Goal: Find specific page/section: Find specific page/section

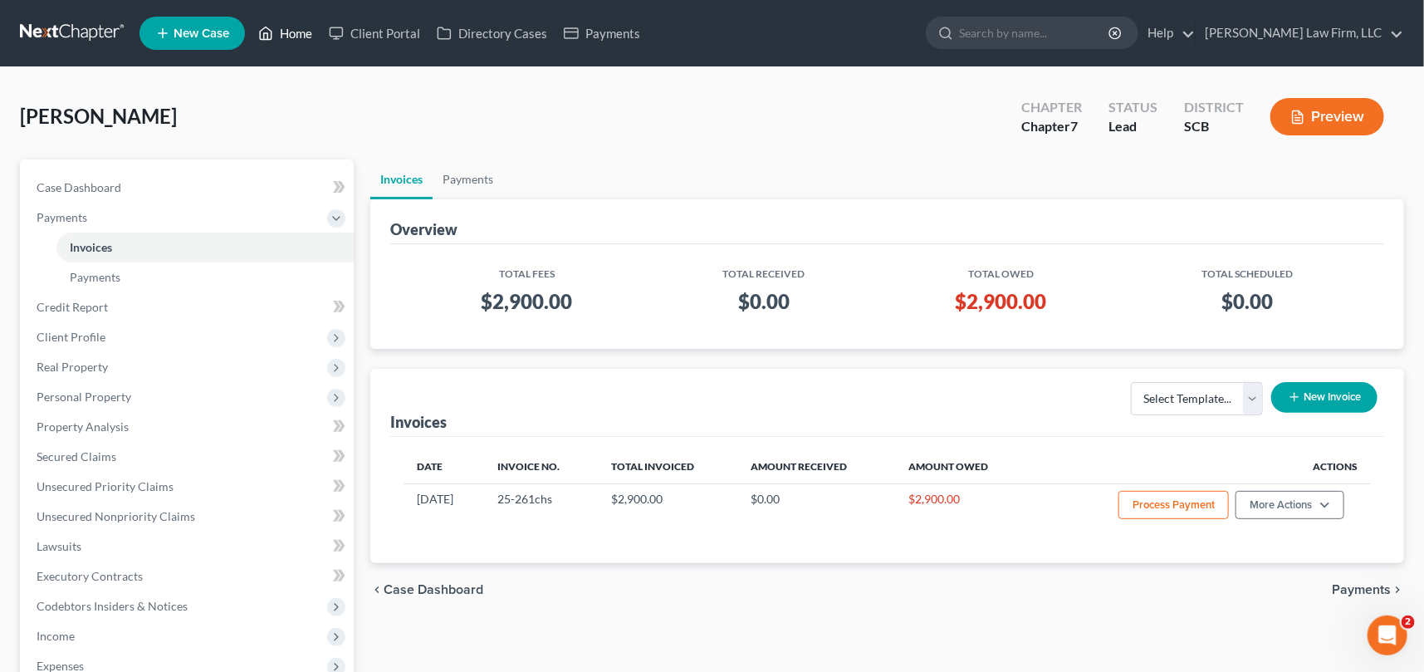
click at [291, 31] on link "Home" at bounding box center [285, 33] width 71 height 30
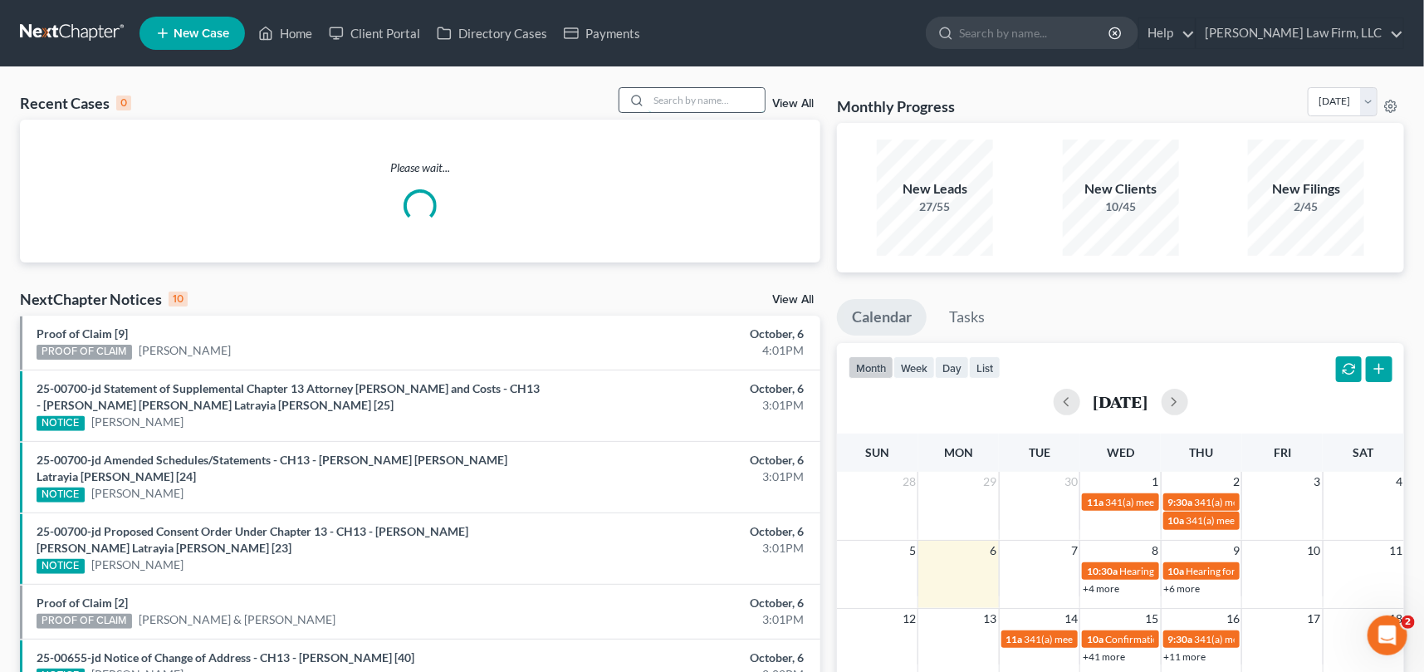
click at [655, 93] on input "search" at bounding box center [707, 100] width 116 height 24
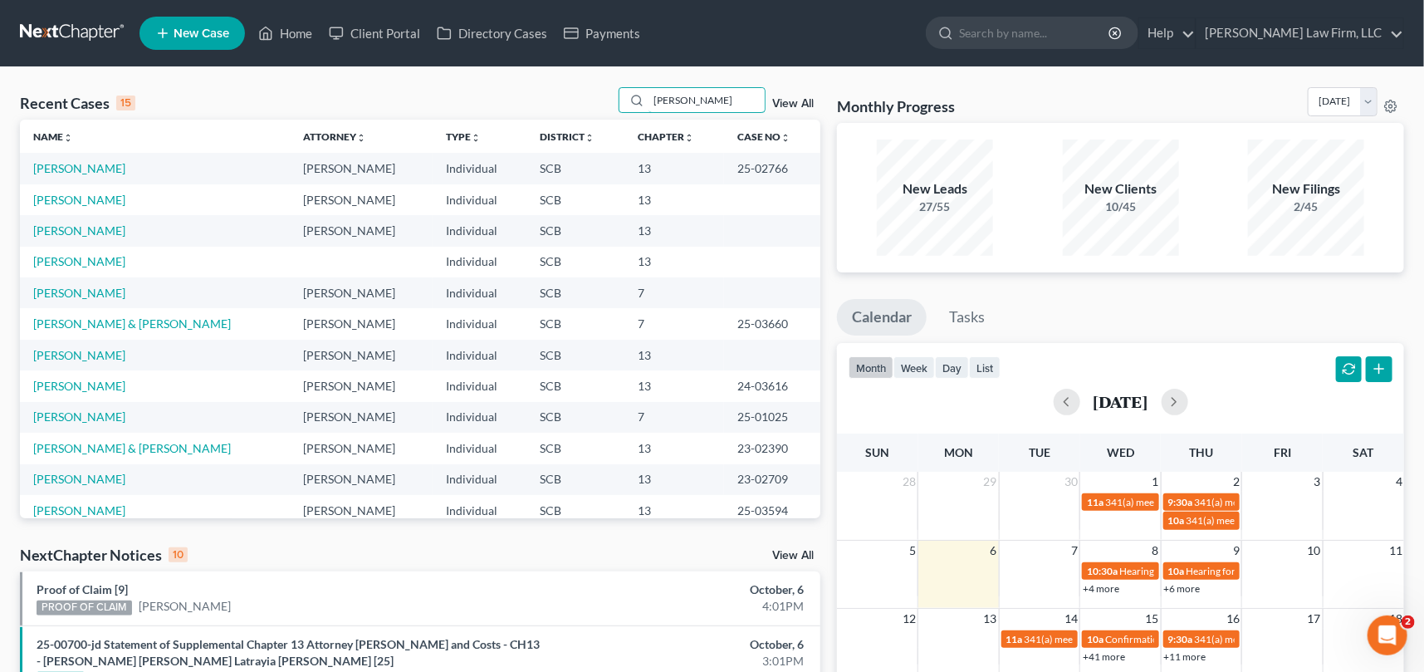
type input "[PERSON_NAME]"
drag, startPoint x: 644, startPoint y: 92, endPoint x: 726, endPoint y: 93, distance: 81.4
click at [726, 93] on div "[PERSON_NAME]" at bounding box center [693, 100] width 148 height 26
drag, startPoint x: 717, startPoint y: 95, endPoint x: 572, endPoint y: 115, distance: 146.0
click at [579, 116] on div "Recent Cases 15 [PERSON_NAME] View All" at bounding box center [420, 103] width 800 height 32
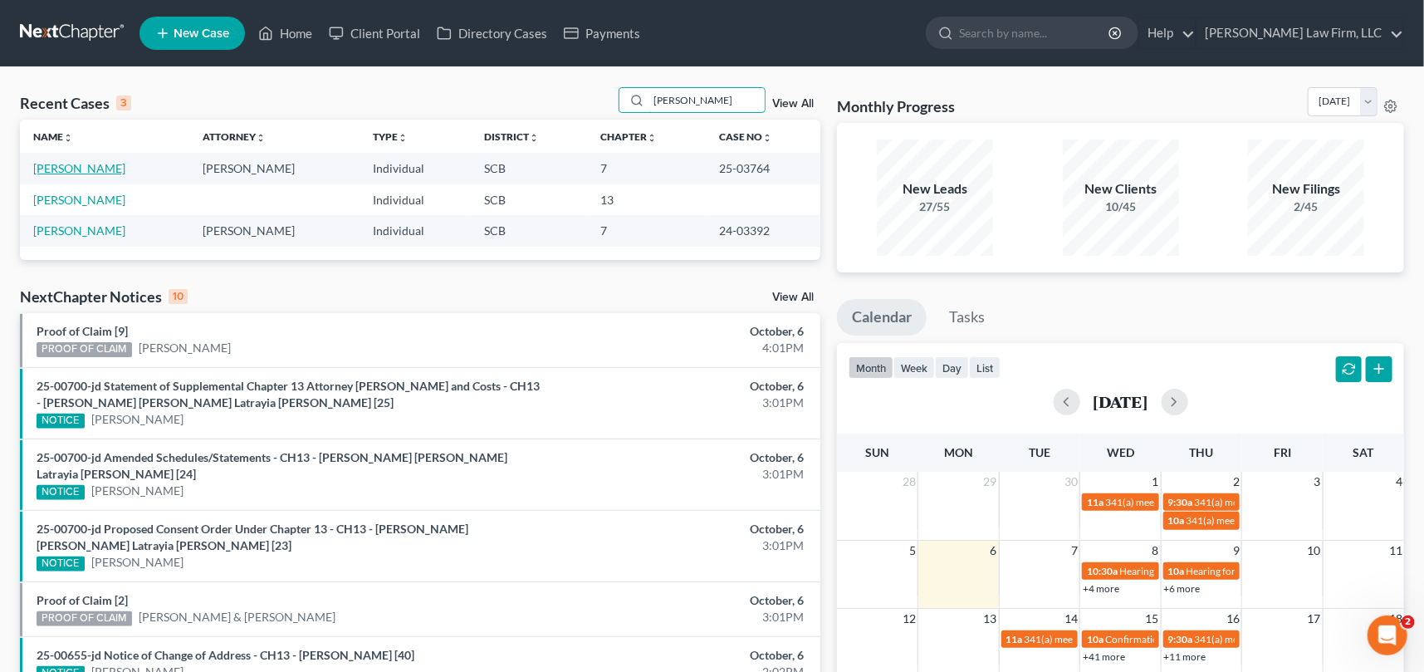
type input "[PERSON_NAME]"
click at [82, 166] on link "[PERSON_NAME]" at bounding box center [79, 168] width 92 height 14
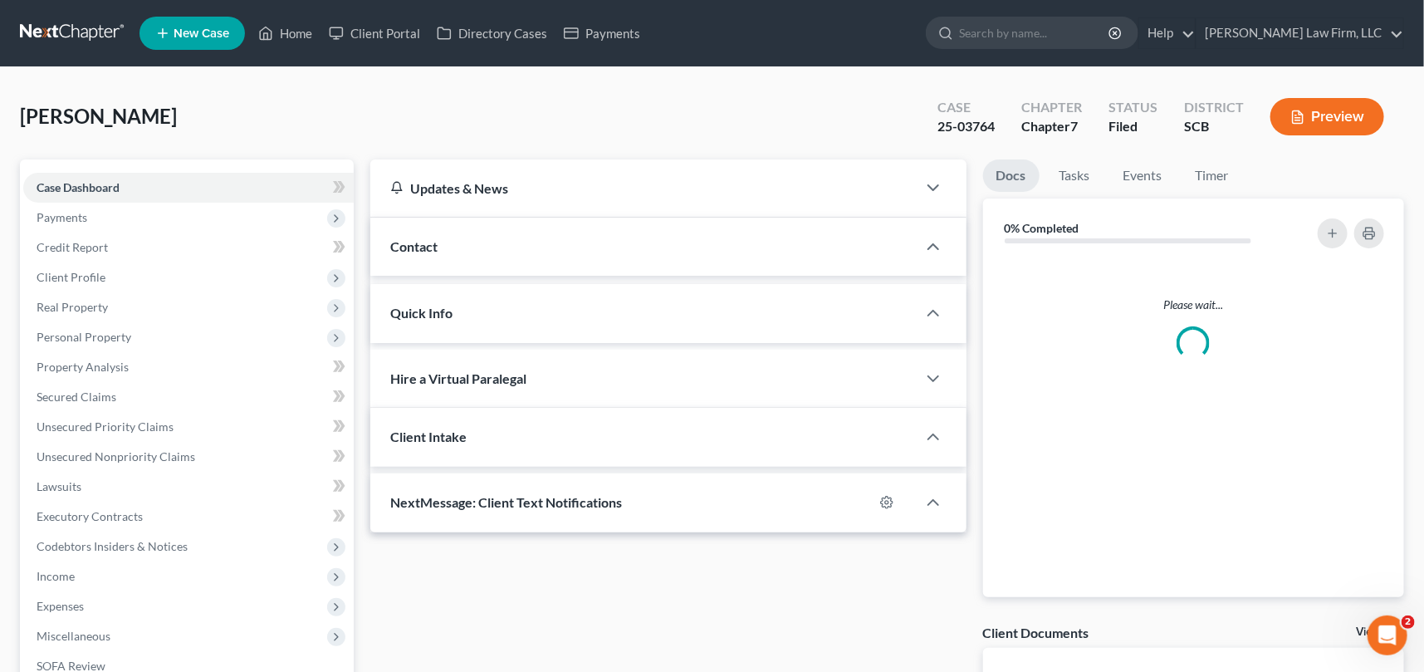
select select "1"
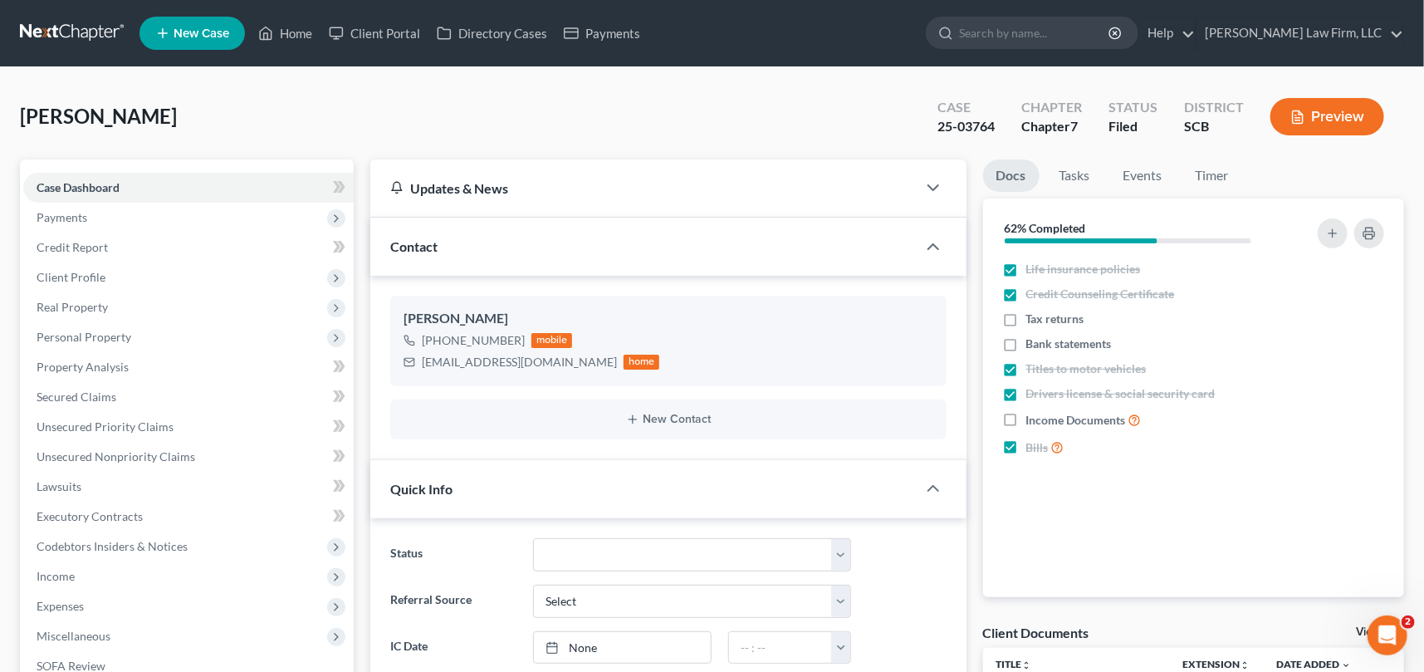
scroll to position [981, 0]
click at [306, 30] on link "Home" at bounding box center [285, 33] width 71 height 30
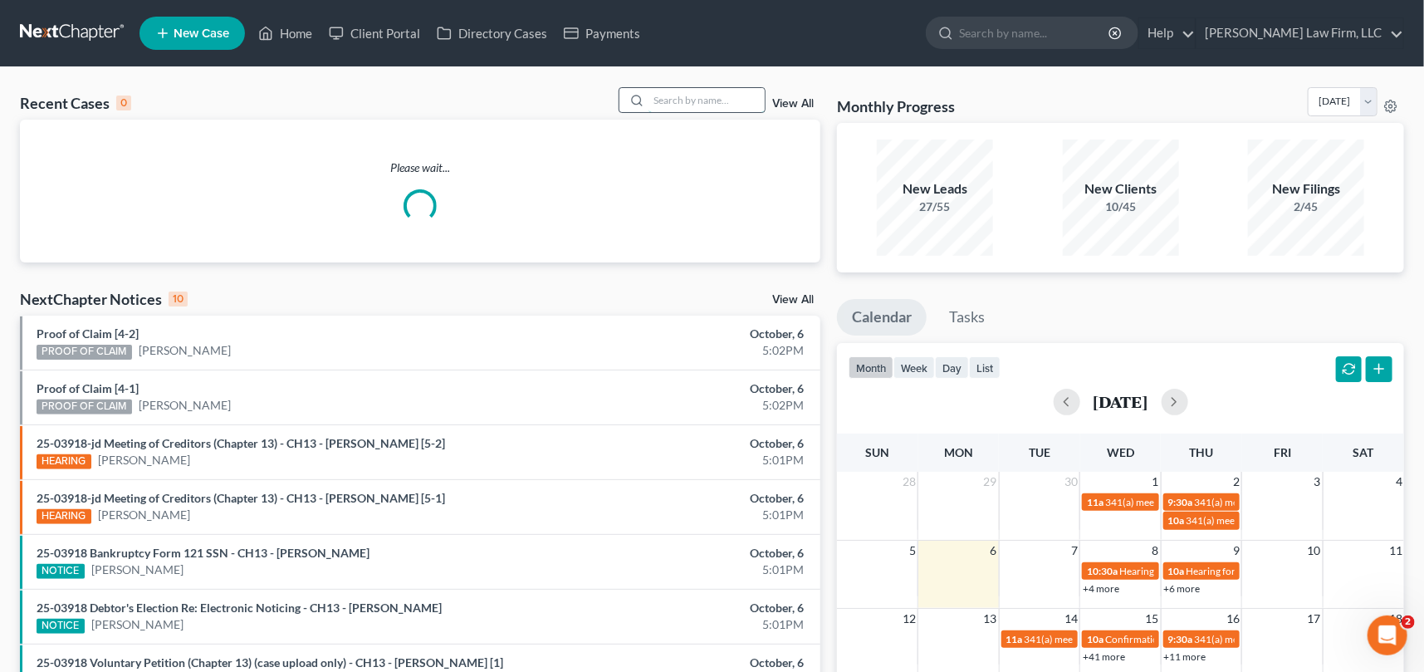
click at [668, 95] on input "search" at bounding box center [707, 100] width 116 height 24
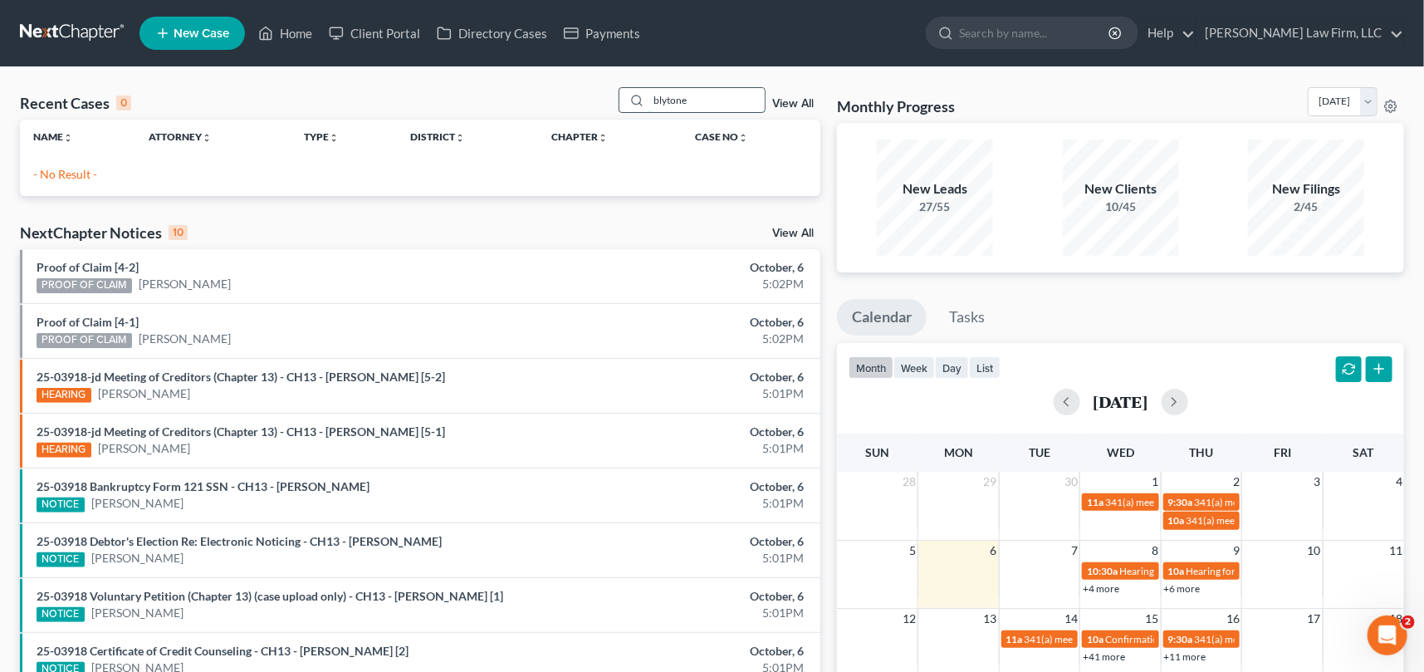
click at [664, 99] on input "blytone" at bounding box center [707, 100] width 116 height 24
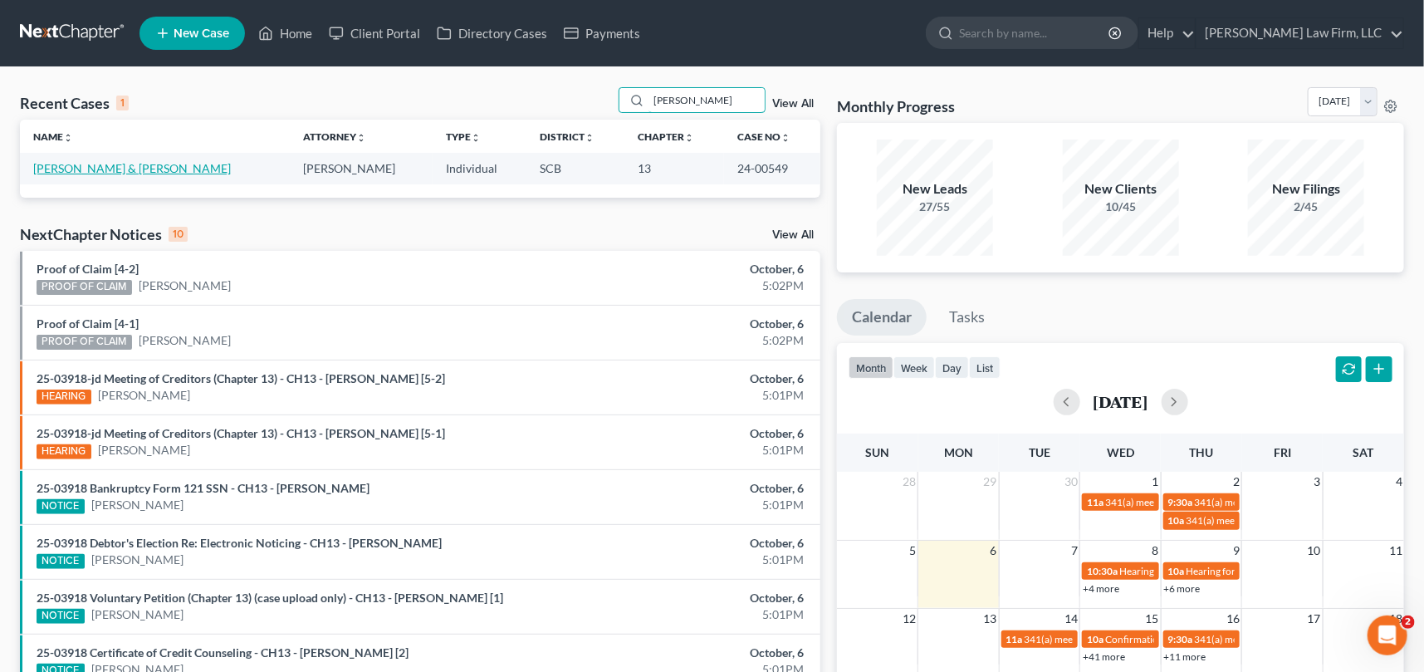
type input "[PERSON_NAME]"
click at [82, 166] on link "[PERSON_NAME] & [PERSON_NAME]" at bounding box center [132, 168] width 198 height 14
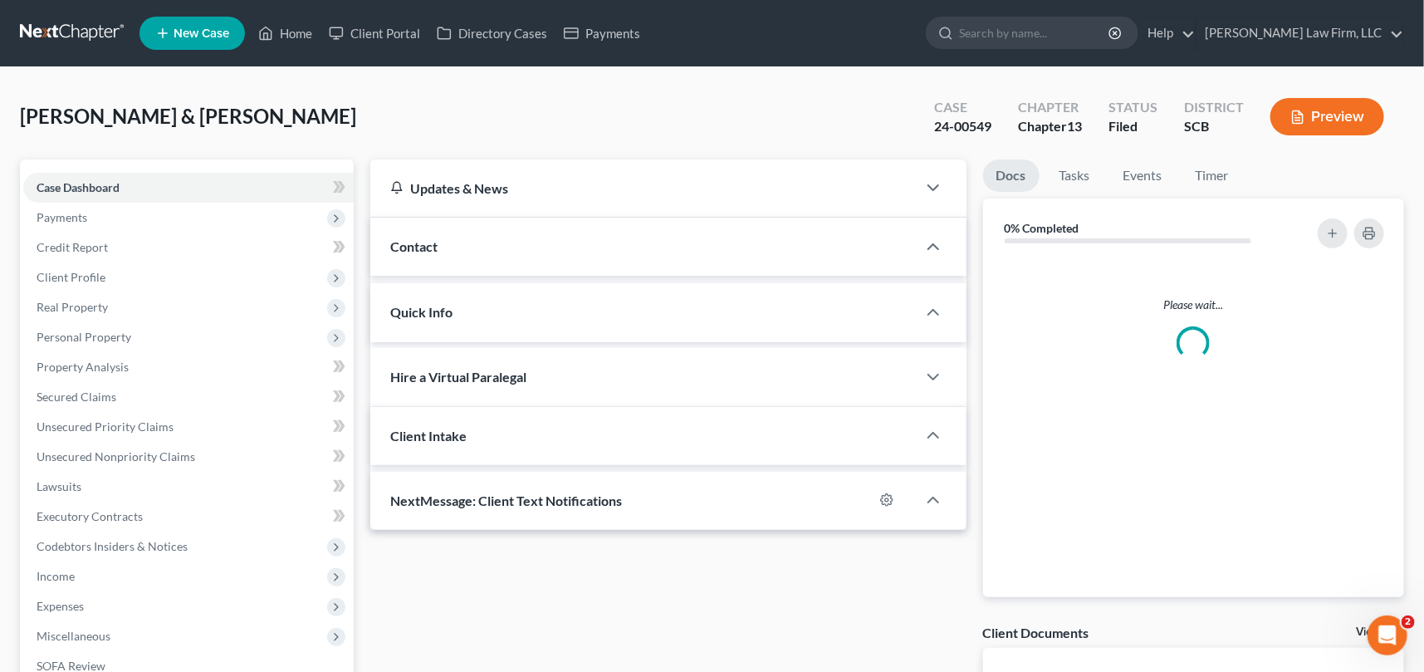
select select "0"
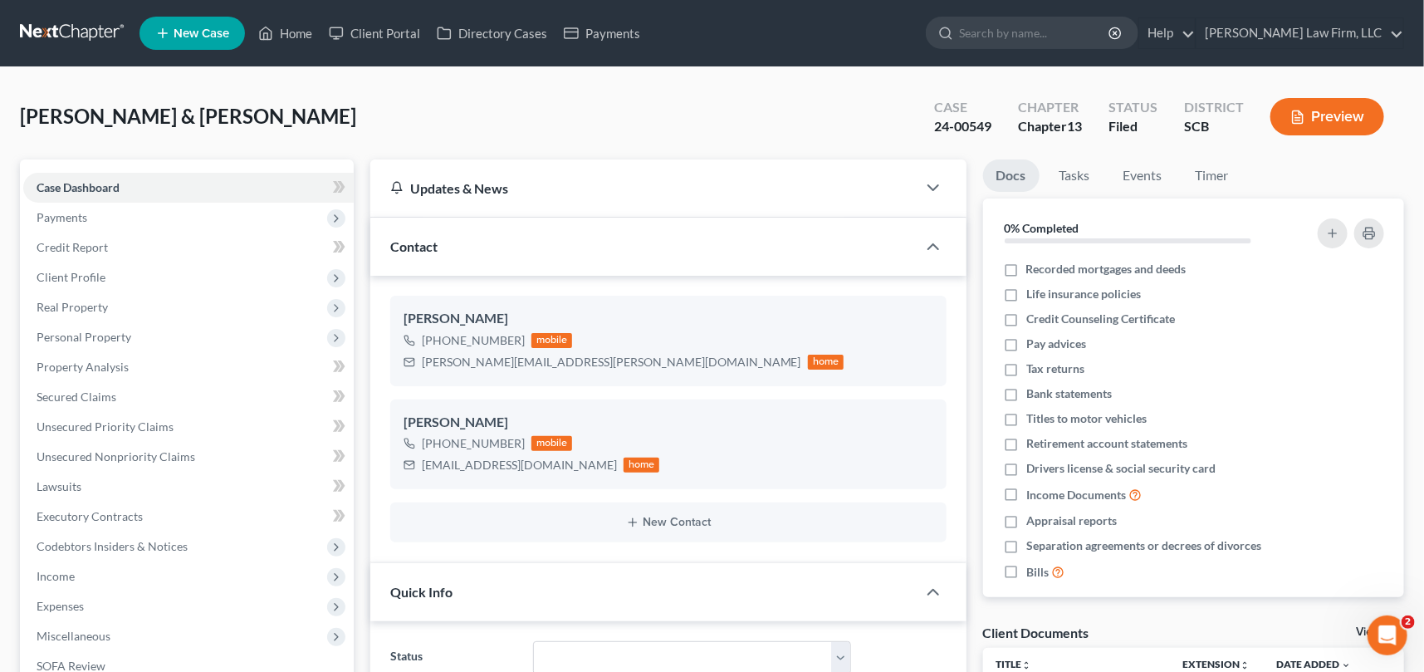
scroll to position [566, 0]
click at [307, 30] on link "Home" at bounding box center [285, 33] width 71 height 30
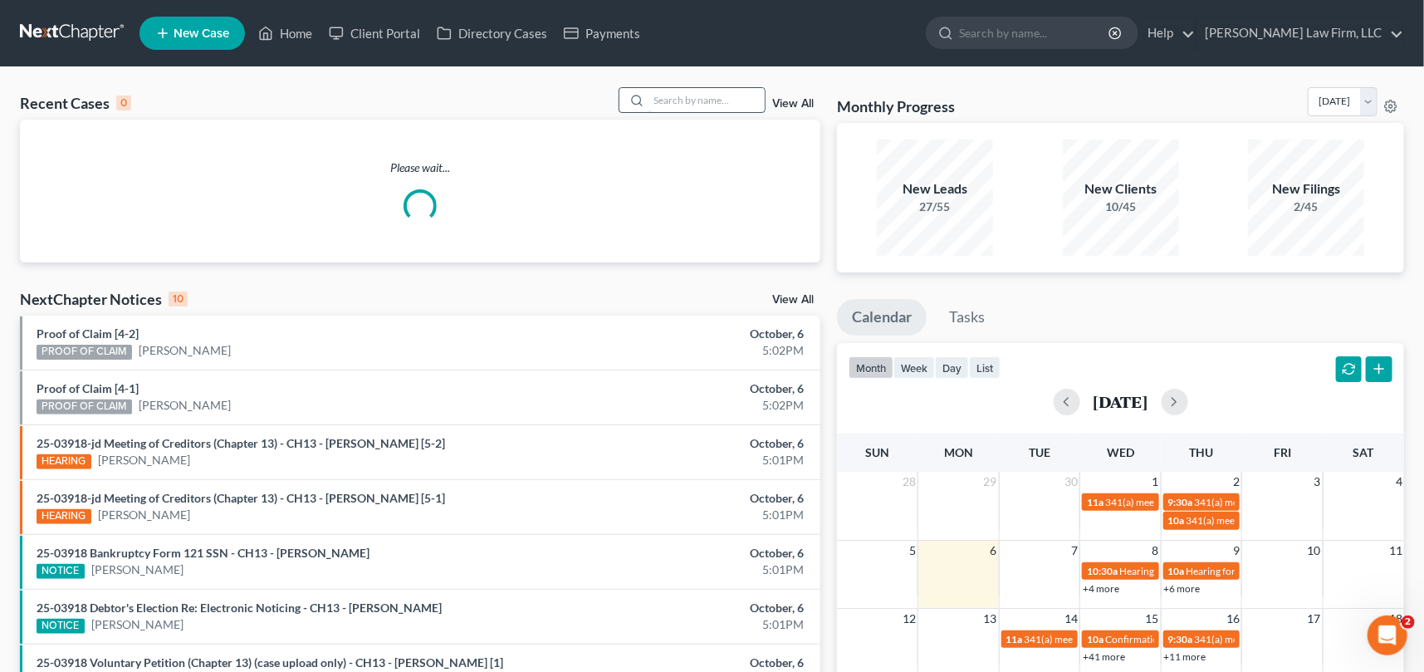
click at [669, 101] on input "search" at bounding box center [707, 100] width 116 height 24
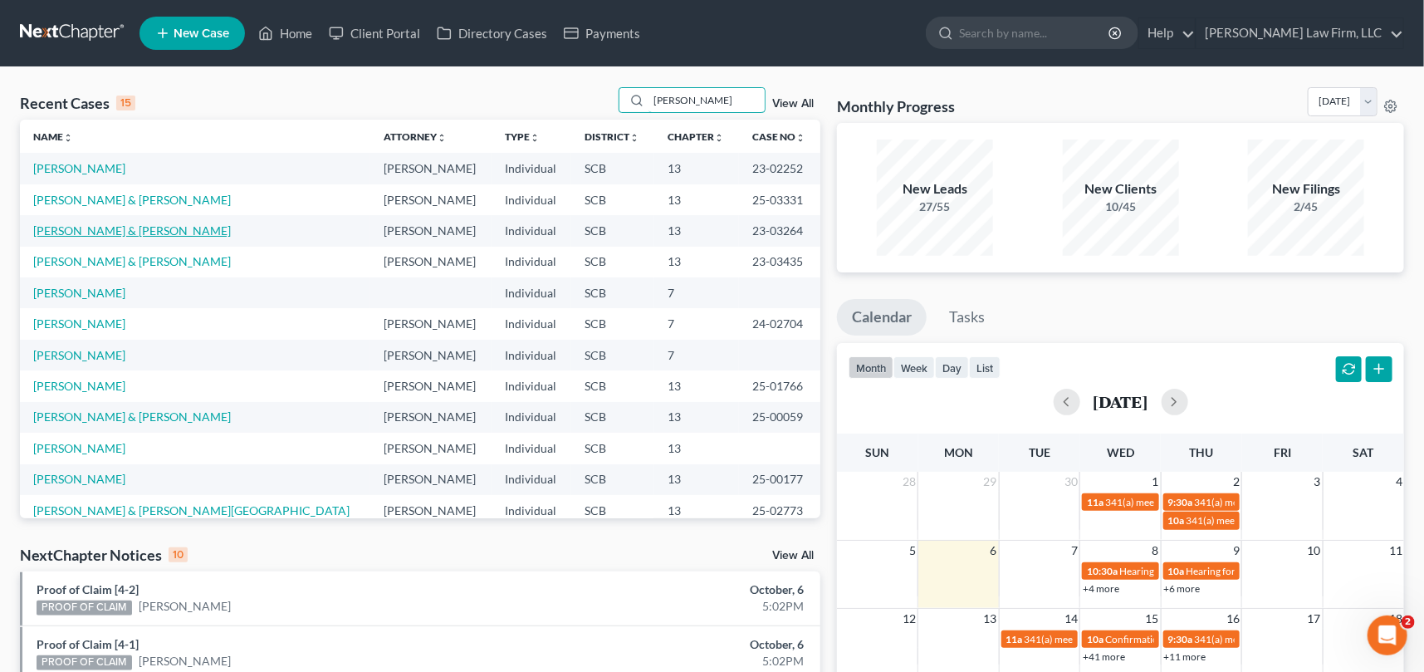
type input "[PERSON_NAME]"
click at [67, 229] on link "[PERSON_NAME] & [PERSON_NAME]" at bounding box center [132, 230] width 198 height 14
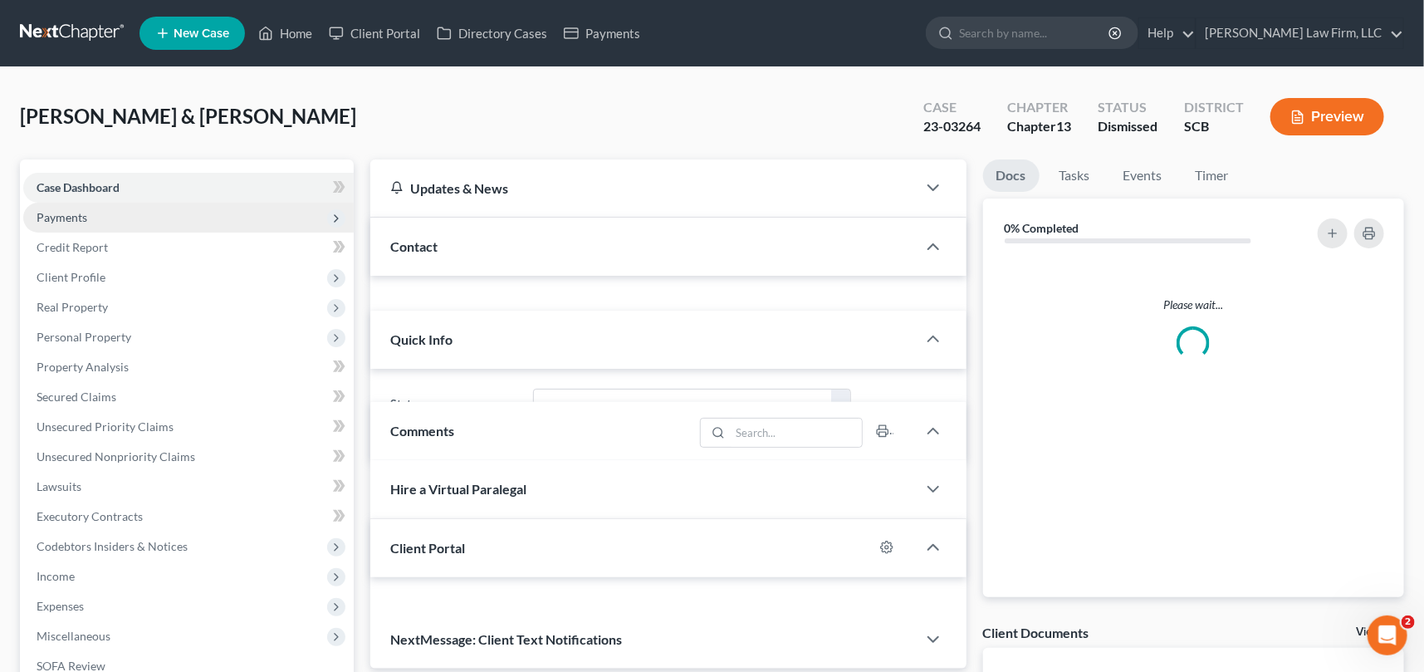
select select "0"
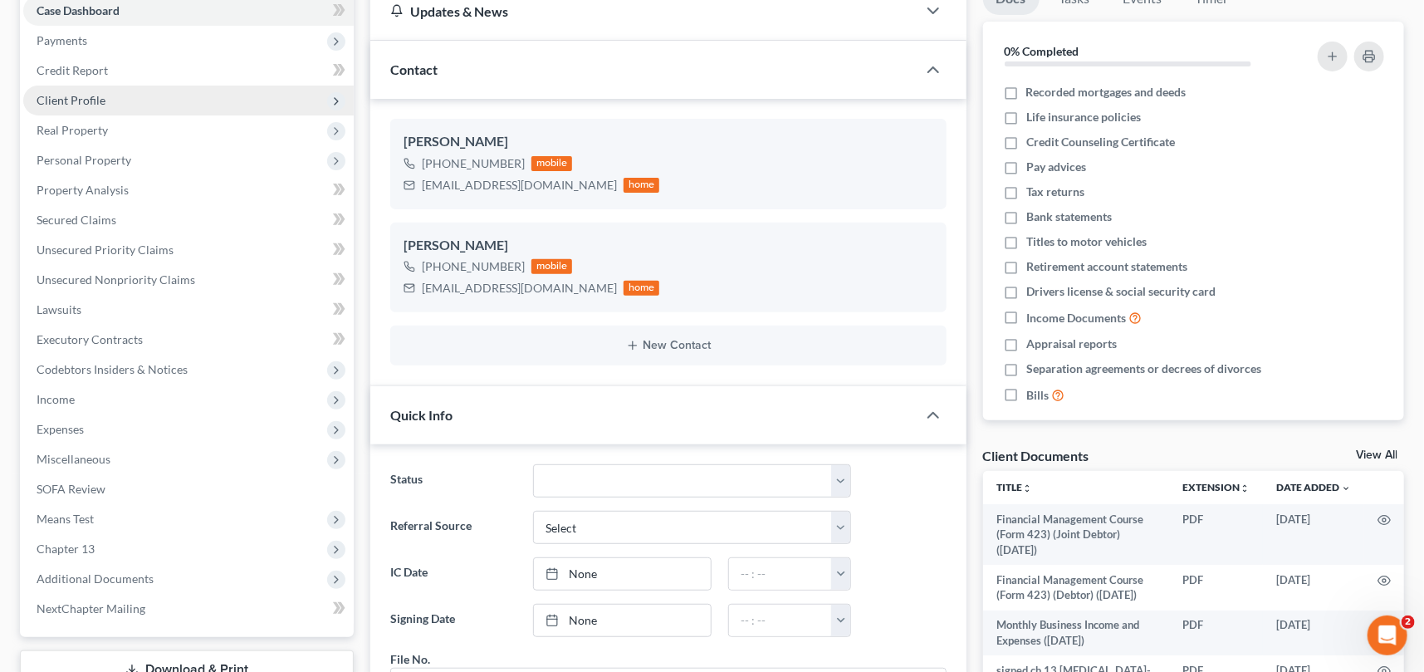
scroll to position [150, 0]
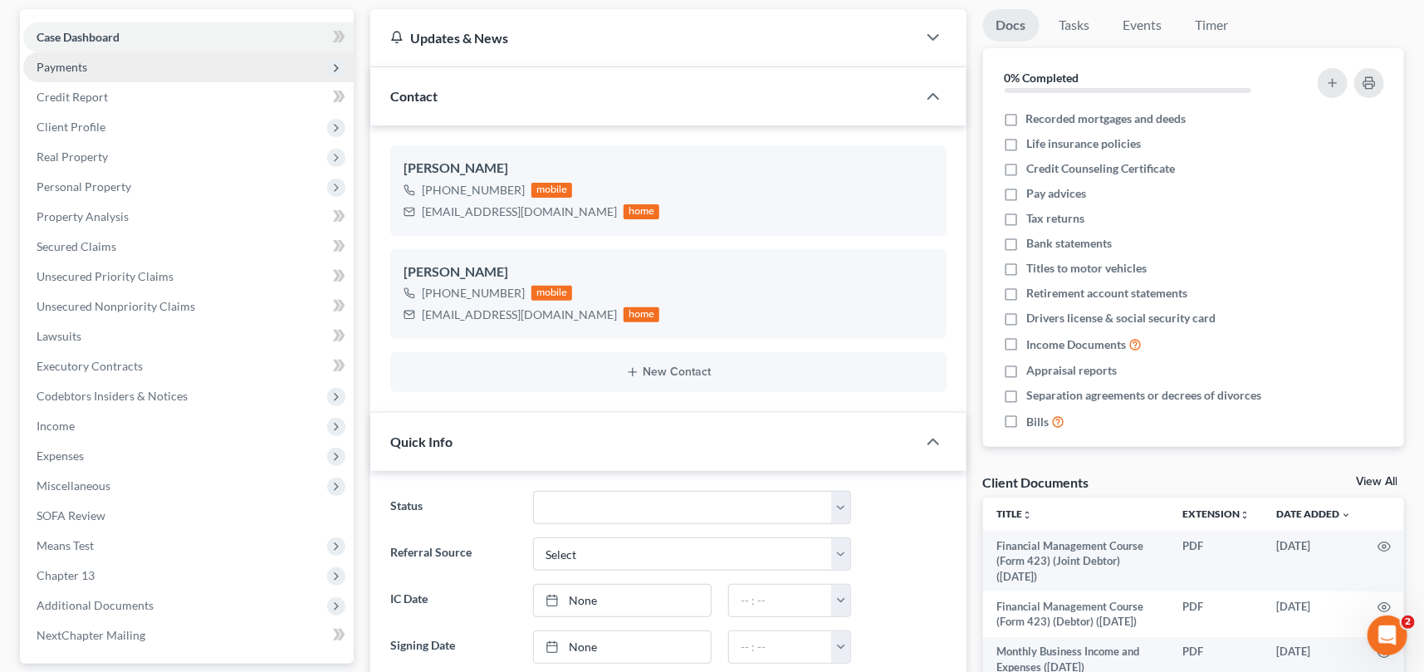
click at [91, 65] on span "Payments" at bounding box center [188, 67] width 330 height 30
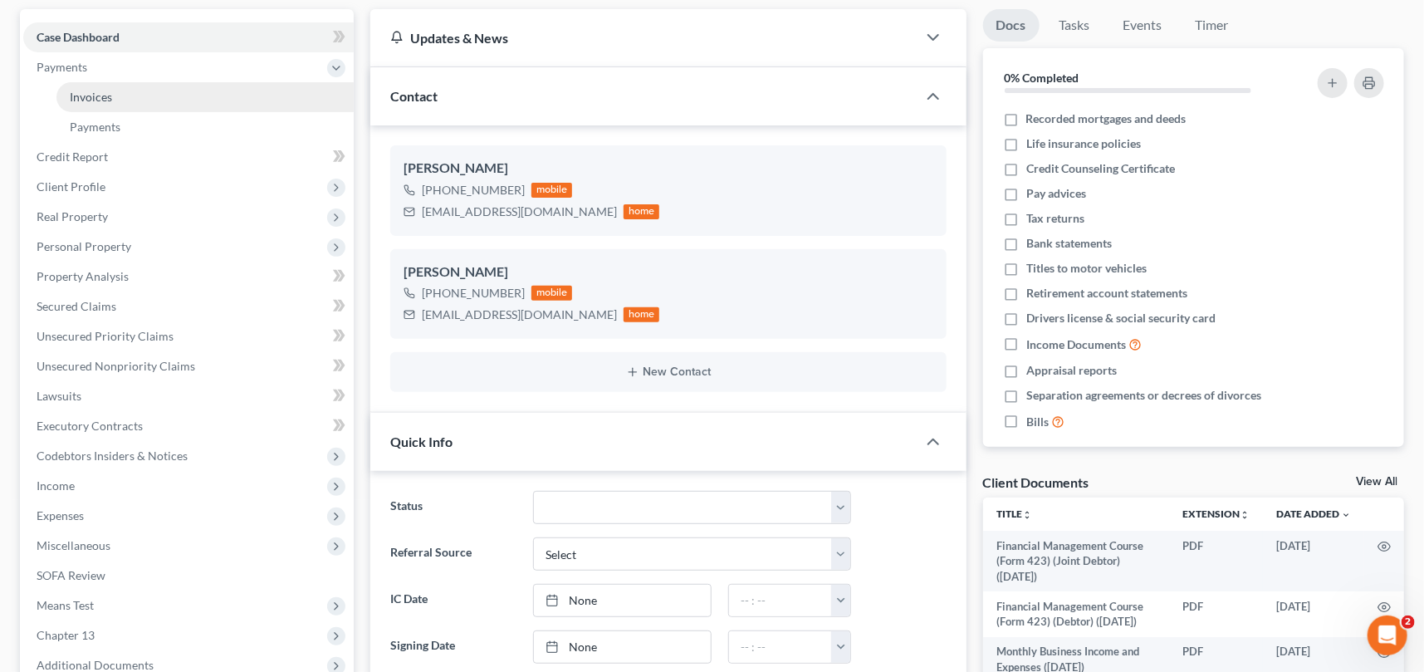
click at [108, 91] on span "Invoices" at bounding box center [91, 97] width 42 height 14
